Goal: Task Accomplishment & Management: Complete application form

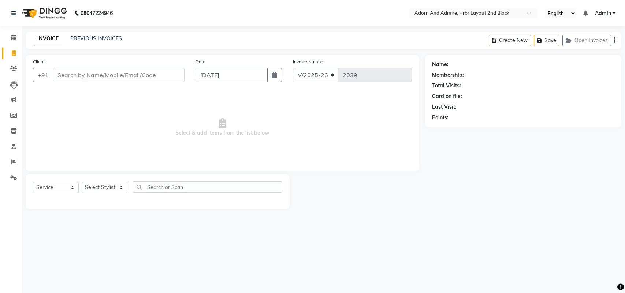
select select "7203"
select select "service"
drag, startPoint x: 105, startPoint y: 189, endPoint x: 107, endPoint y: 182, distance: 6.7
click at [105, 189] on select "Select Stylist ajay [PERSON_NAME] [PERSON_NAME] [PERSON_NAME] [PERSON_NAME] [PE…" at bounding box center [105, 187] width 46 height 11
select select "61576"
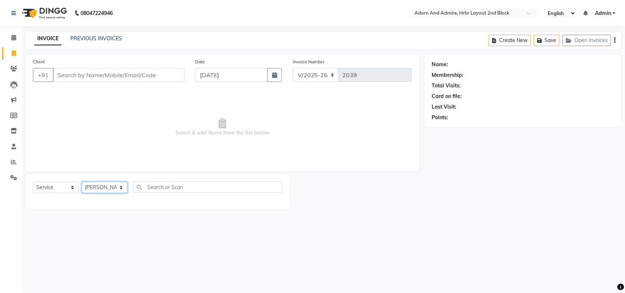
click at [82, 182] on select "Select Stylist ajay [PERSON_NAME] [PERSON_NAME] [PERSON_NAME] [PERSON_NAME] [PE…" at bounding box center [105, 187] width 46 height 11
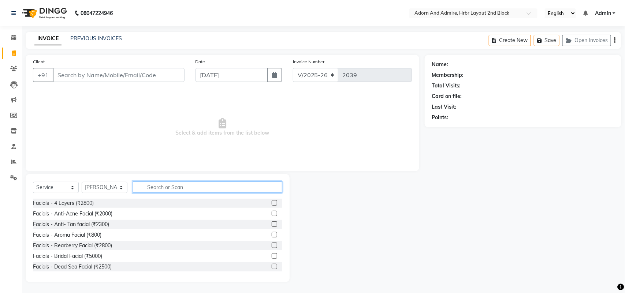
click at [171, 183] on input "text" at bounding box center [207, 187] width 149 height 11
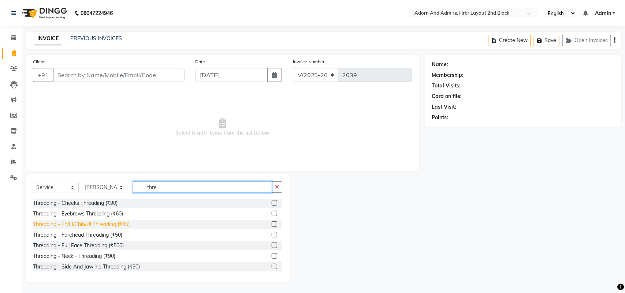
type input "thre"
click at [119, 228] on div "Threading - Fh/Ll/Chin/Ul Threading (₹45)" at bounding box center [81, 225] width 97 height 8
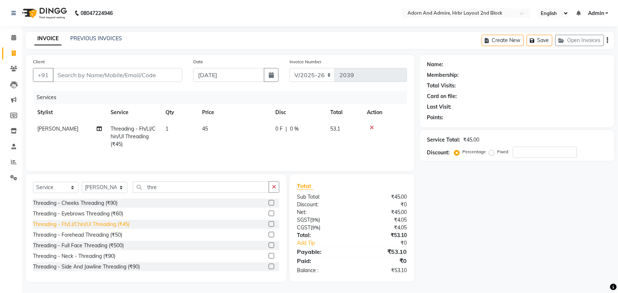
click at [120, 226] on div "Threading - Fh/Ll/Chin/Ul Threading (₹45)" at bounding box center [81, 225] width 97 height 8
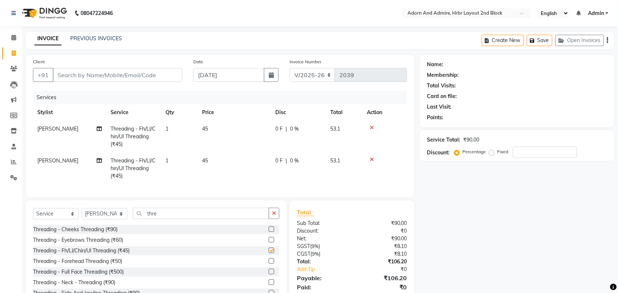
checkbox input "false"
click at [151, 79] on input "Client" at bounding box center [118, 75] width 130 height 14
type input "8"
type input "0"
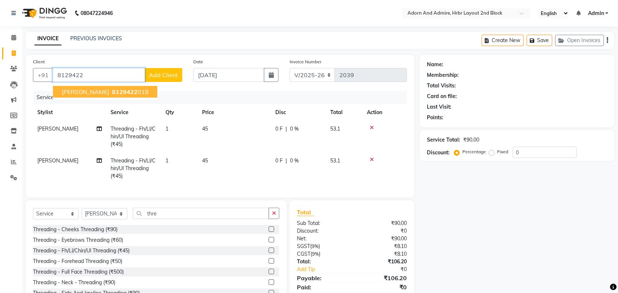
click at [112, 90] on span "8129422" at bounding box center [125, 91] width 26 height 7
type input "8129422018"
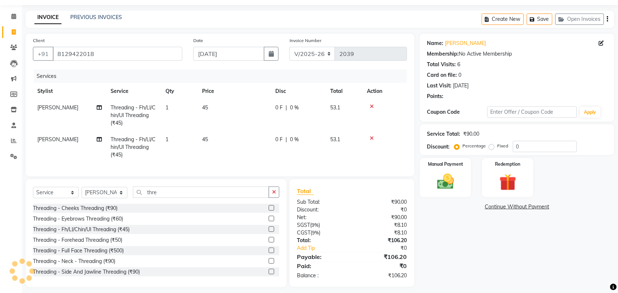
scroll to position [33, 0]
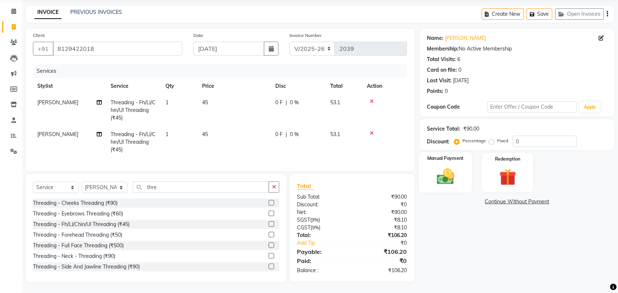
click at [467, 168] on div "Manual Payment" at bounding box center [445, 172] width 53 height 41
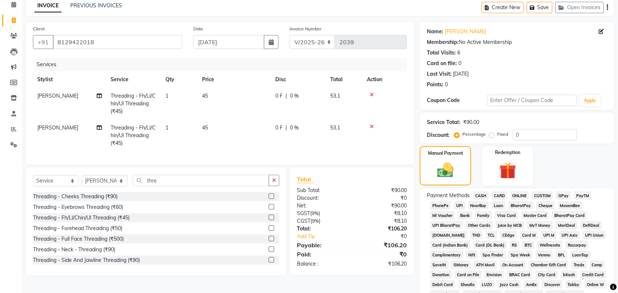
click at [564, 193] on span "GPay" at bounding box center [563, 196] width 15 height 8
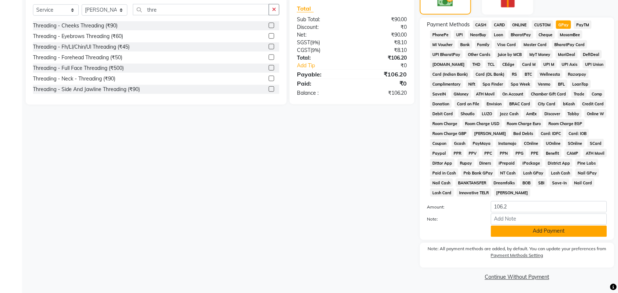
click at [559, 235] on button "Add Payment" at bounding box center [549, 231] width 116 height 11
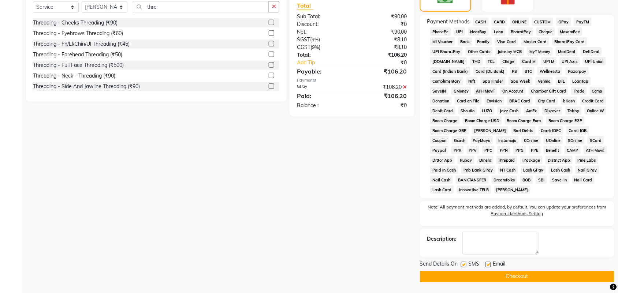
scroll to position [207, 0]
drag, startPoint x: 542, startPoint y: 286, endPoint x: 534, endPoint y: 273, distance: 15.3
click at [542, 285] on main "INVOICE PREVIOUS INVOICES Create New Save Open Invoices Client [PHONE_NUMBER] D…" at bounding box center [320, 59] width 596 height 469
click at [534, 273] on button "Checkout" at bounding box center [517, 276] width 195 height 11
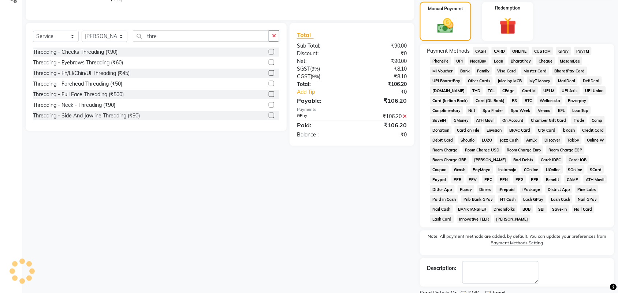
scroll to position [162, 0]
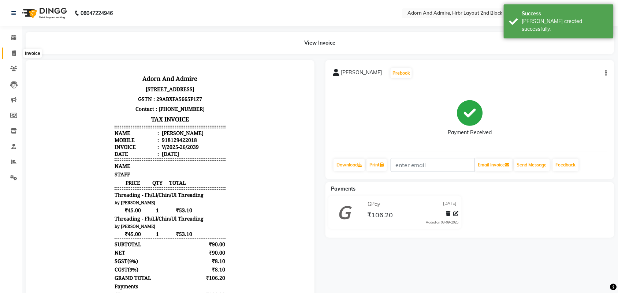
click at [10, 55] on span at bounding box center [13, 53] width 13 height 8
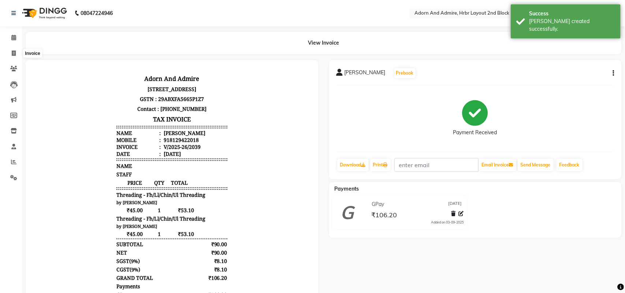
select select "7203"
select select "service"
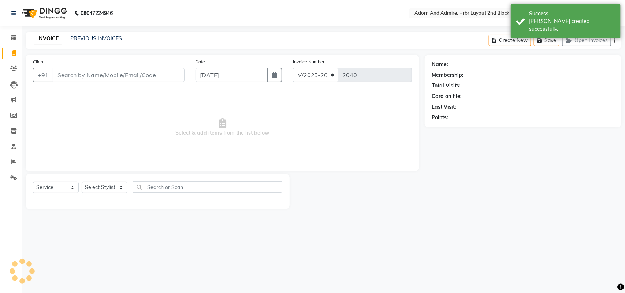
click at [84, 42] on div "INVOICE PREVIOUS INVOICES Create New Save Open Invoices" at bounding box center [324, 40] width 596 height 17
click at [84, 41] on link "PREVIOUS INVOICES" at bounding box center [96, 38] width 52 height 7
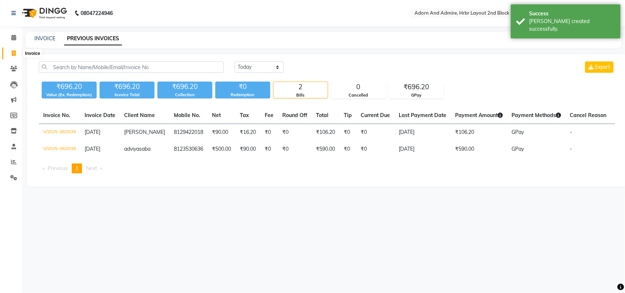
click at [13, 52] on icon at bounding box center [14, 53] width 4 height 5
select select "7203"
select select "service"
